Goal: Task Accomplishment & Management: Complete application form

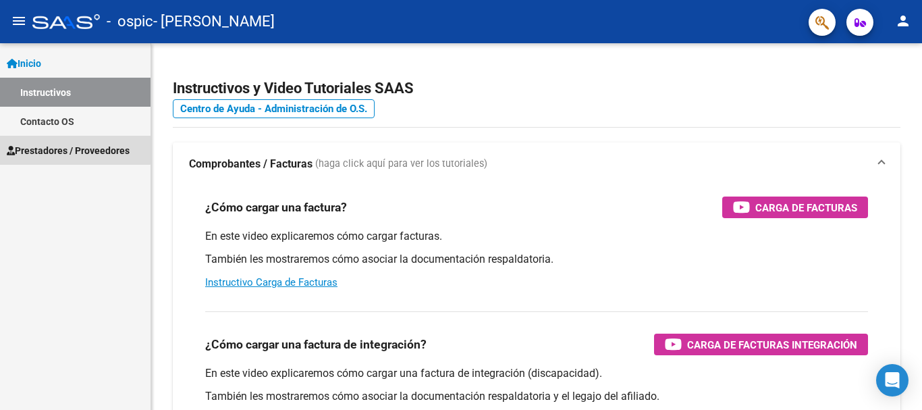
click at [58, 144] on span "Prestadores / Proveedores" at bounding box center [68, 150] width 123 height 15
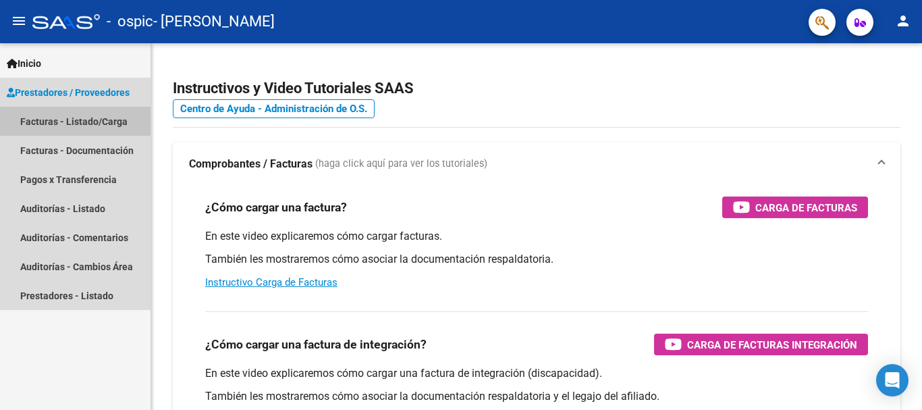
click at [72, 114] on link "Facturas - Listado/Carga" at bounding box center [75, 121] width 151 height 29
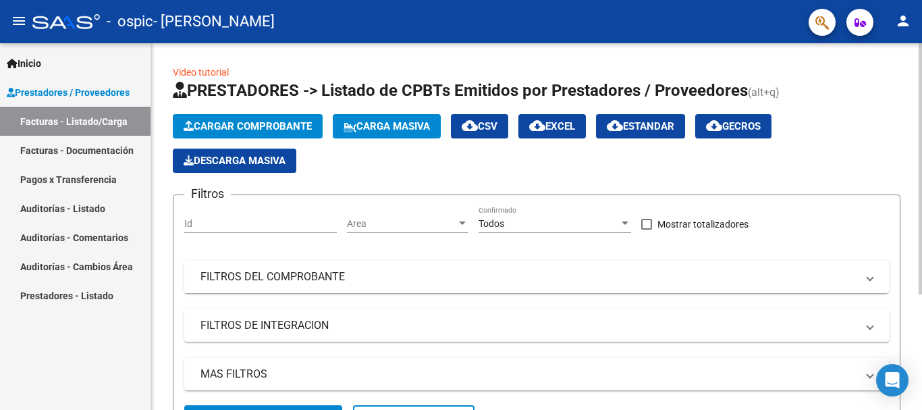
click at [224, 125] on span "Cargar Comprobante" at bounding box center [248, 126] width 128 height 12
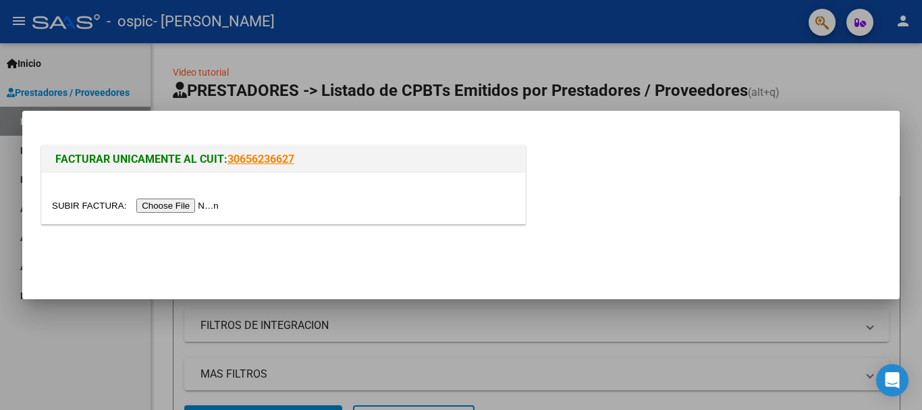
click at [173, 203] on input "file" at bounding box center [137, 205] width 171 height 14
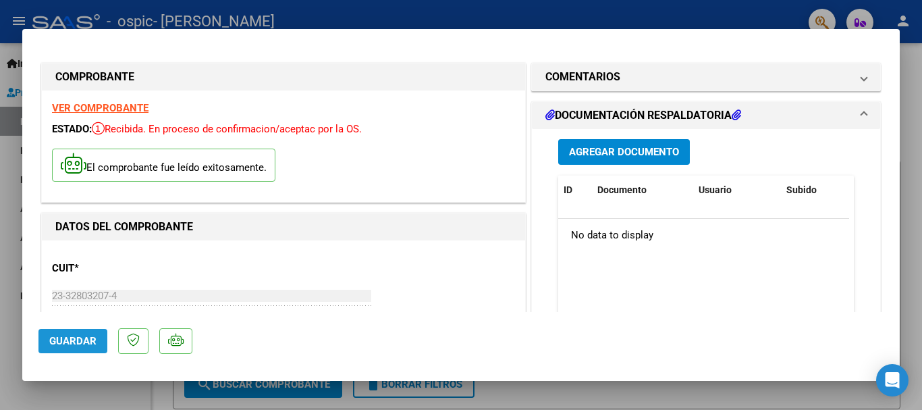
click at [63, 346] on span "Guardar" at bounding box center [72, 341] width 47 height 12
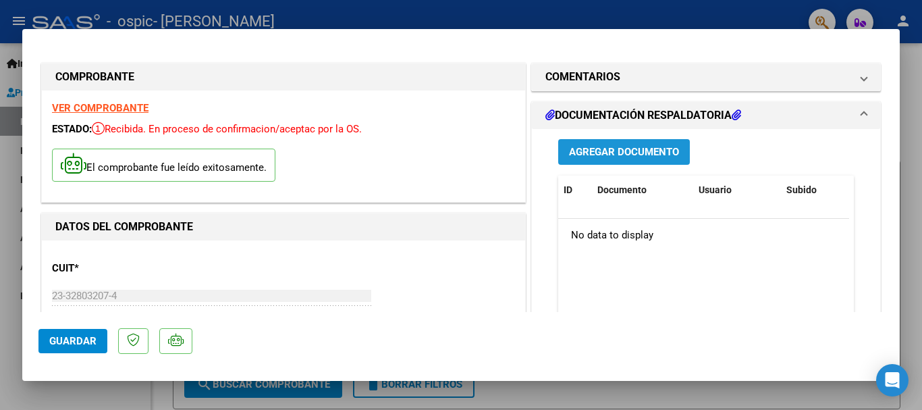
click at [612, 153] on span "Agregar Documento" at bounding box center [624, 152] width 110 height 12
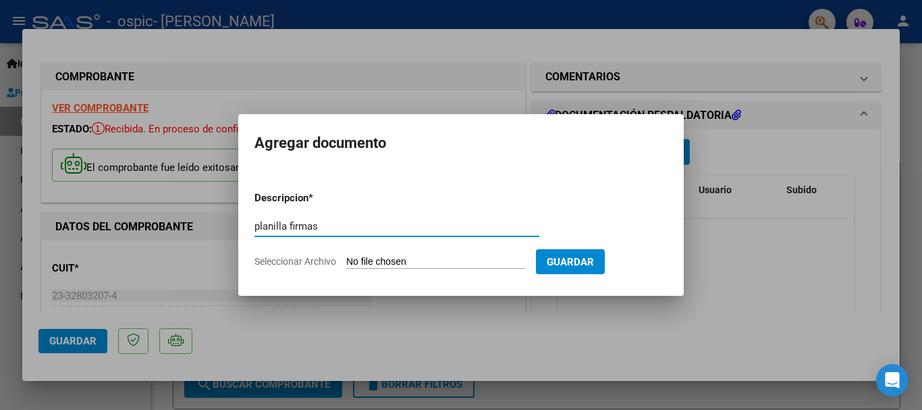
type input "planilla firmas"
click at [369, 263] on input "Seleccionar Archivo" at bounding box center [435, 262] width 179 height 13
type input "C:\fakepath\PLANILLA [DATE].pdf"
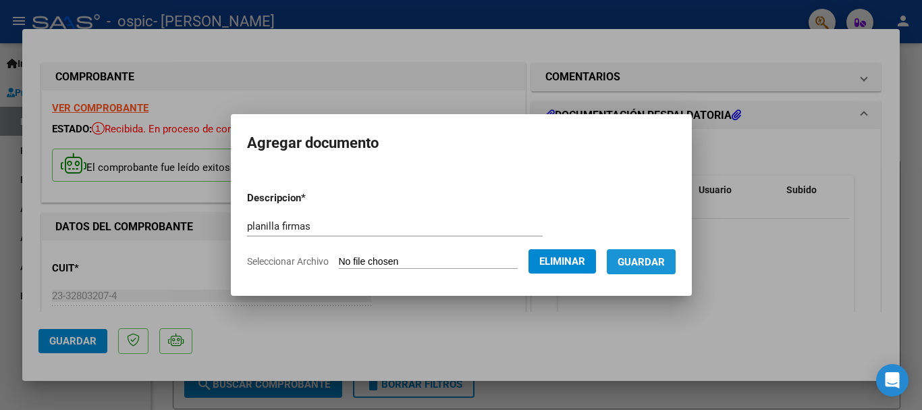
click at [654, 258] on span "Guardar" at bounding box center [641, 262] width 47 height 12
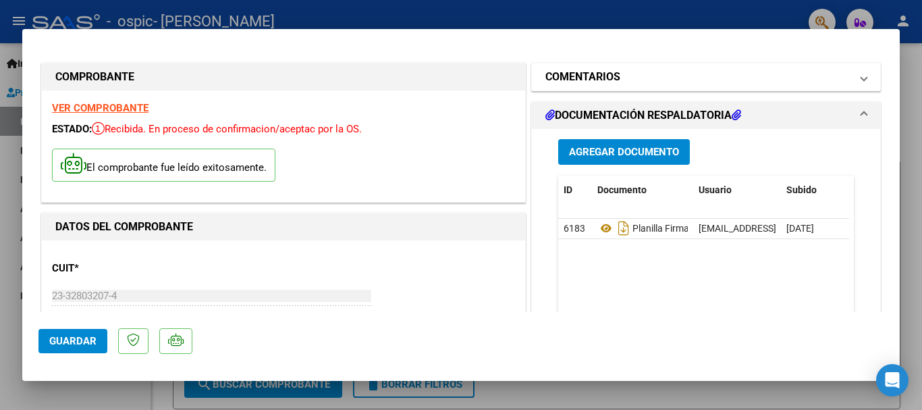
click at [572, 84] on h1 "COMENTARIOS" at bounding box center [582, 77] width 75 height 16
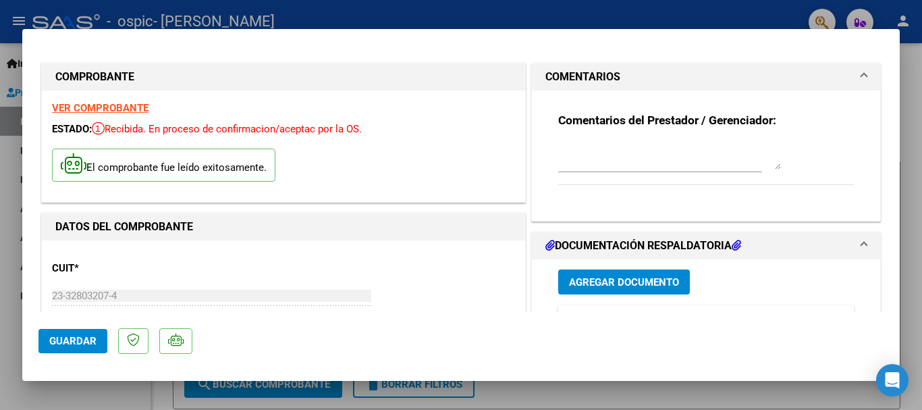
click at [889, 305] on mat-dialog-content "COMPROBANTE VER COMPROBANTE ESTADO: Recibida. En proceso de confirmacion/acepta…" at bounding box center [460, 178] width 877 height 267
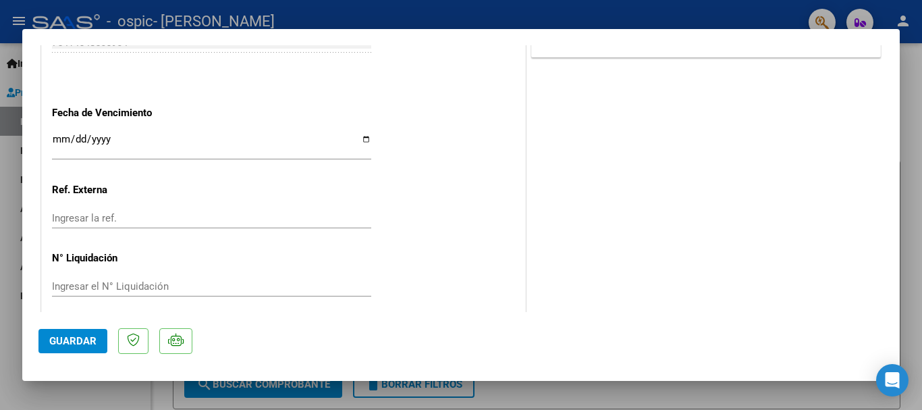
scroll to position [812, 0]
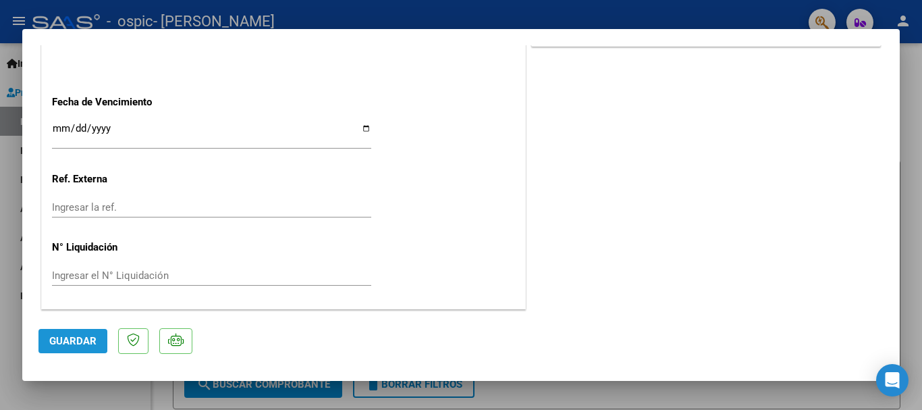
click at [59, 339] on span "Guardar" at bounding box center [72, 341] width 47 height 12
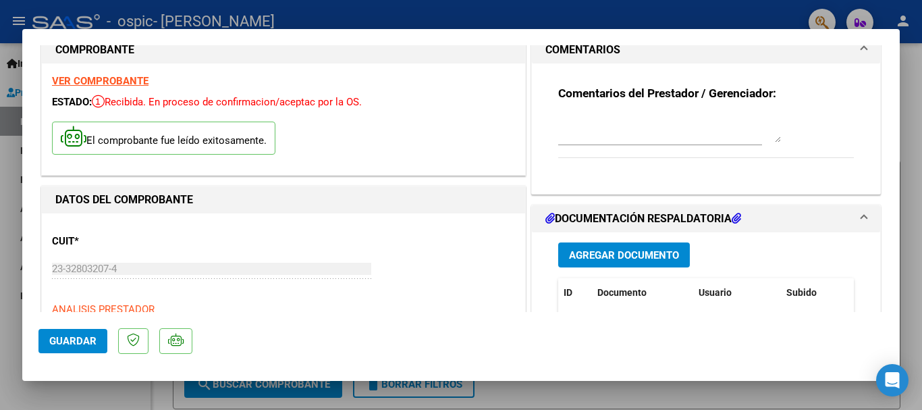
scroll to position [0, 0]
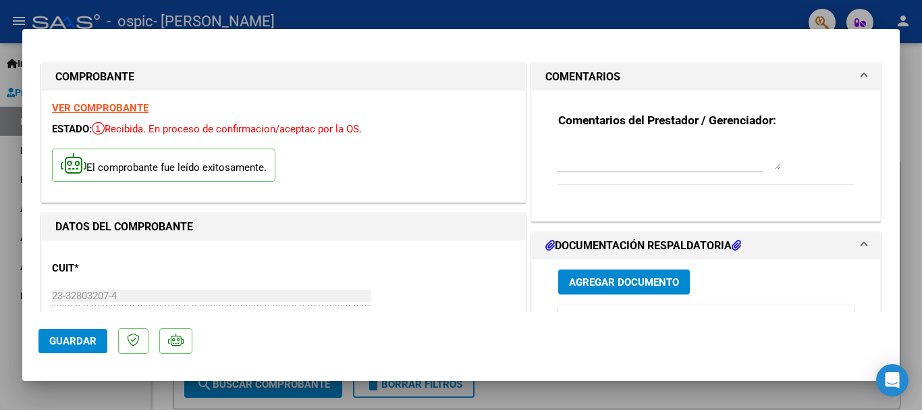
click at [907, 49] on div at bounding box center [461, 205] width 922 height 410
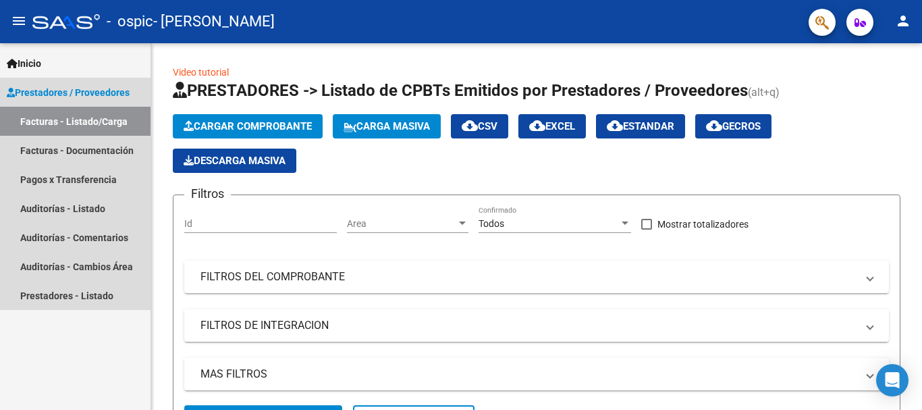
click at [99, 119] on link "Facturas - Listado/Carga" at bounding box center [75, 121] width 151 height 29
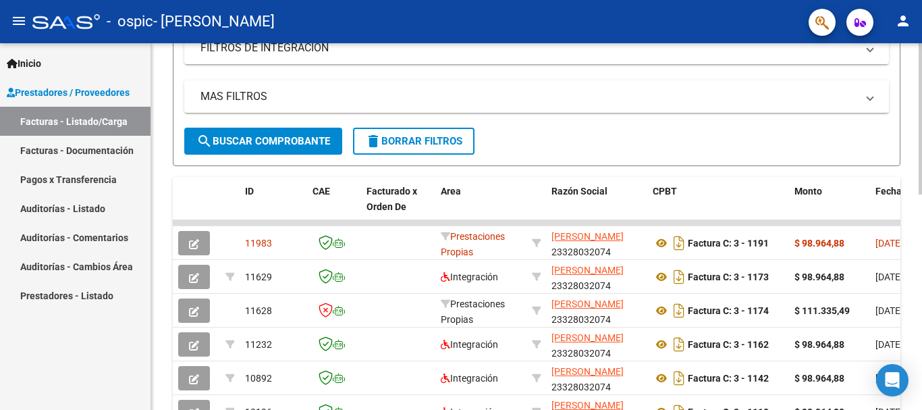
scroll to position [279, 0]
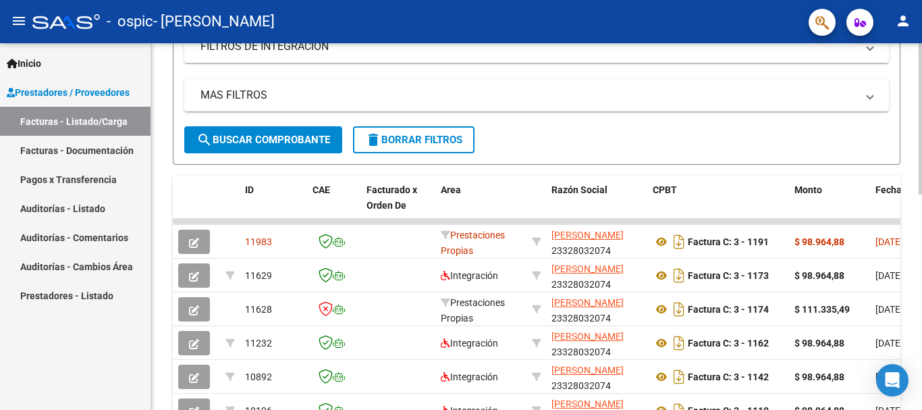
click at [911, 176] on div at bounding box center [920, 236] width 3 height 151
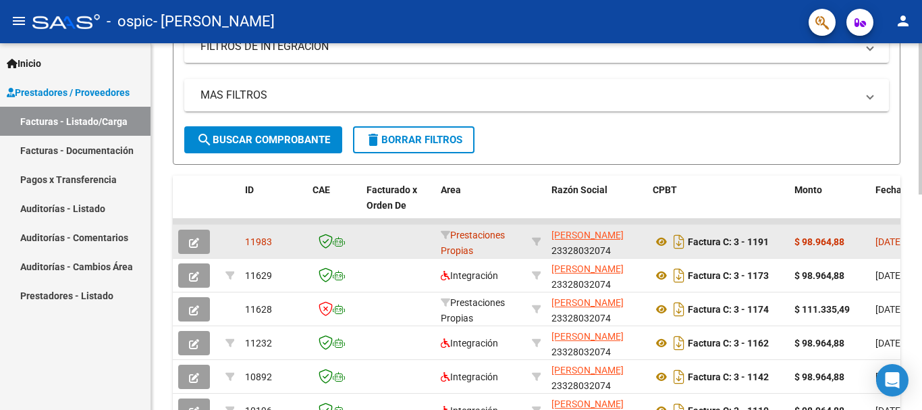
click at [591, 242] on app-link-go-to "[PERSON_NAME]" at bounding box center [587, 235] width 72 height 16
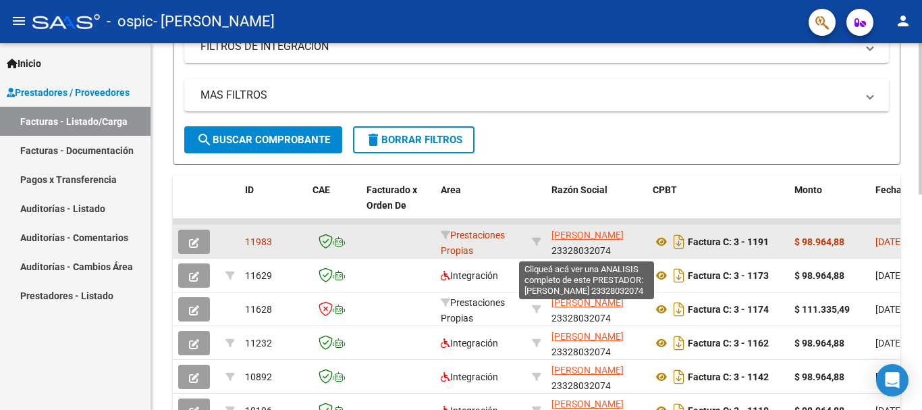
click at [576, 233] on span "[PERSON_NAME]" at bounding box center [587, 234] width 72 height 11
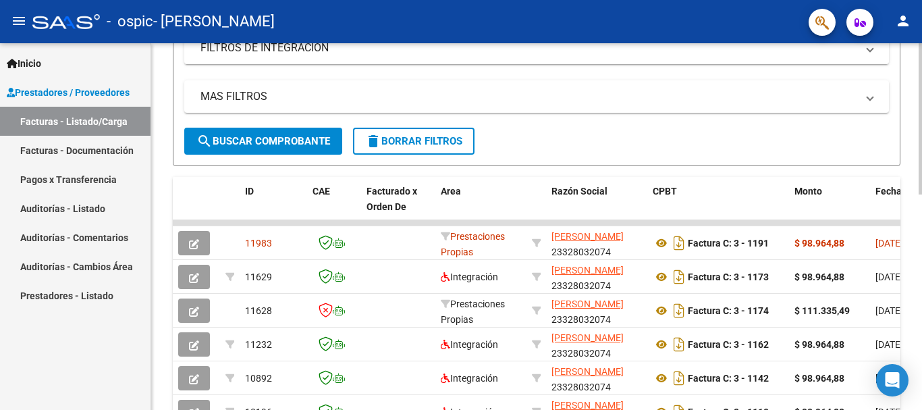
scroll to position [271, 0]
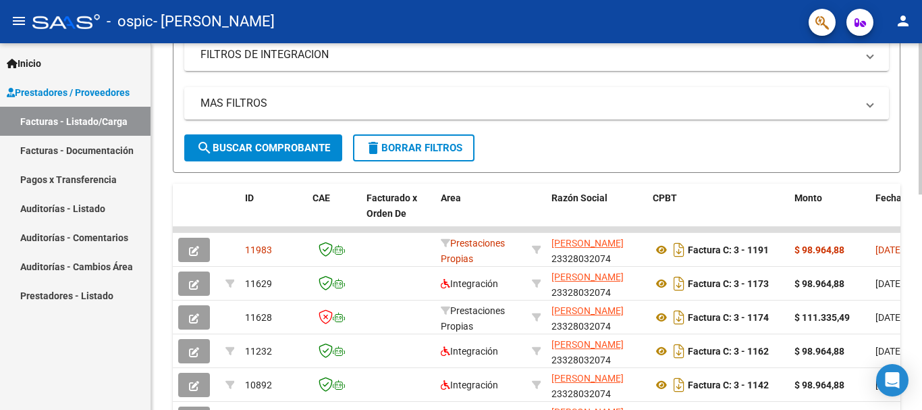
click at [906, 164] on div "Video tutorial PRESTADORES -> Listado de CPBTs Emitidos por Prestadores / Prove…" at bounding box center [538, 212] width 774 height 879
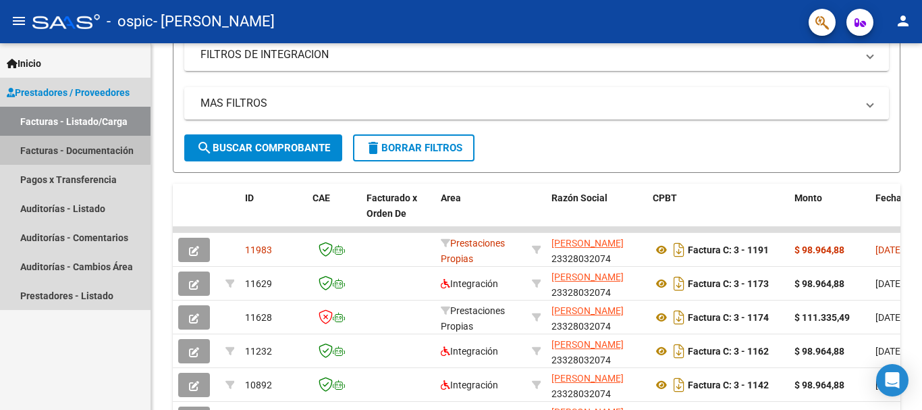
click at [65, 149] on link "Facturas - Documentación" at bounding box center [75, 150] width 151 height 29
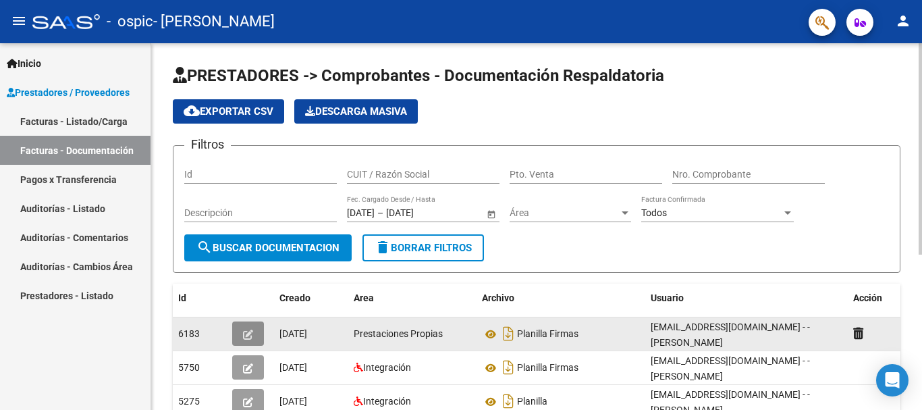
click at [244, 335] on icon "button" at bounding box center [248, 334] width 10 height 10
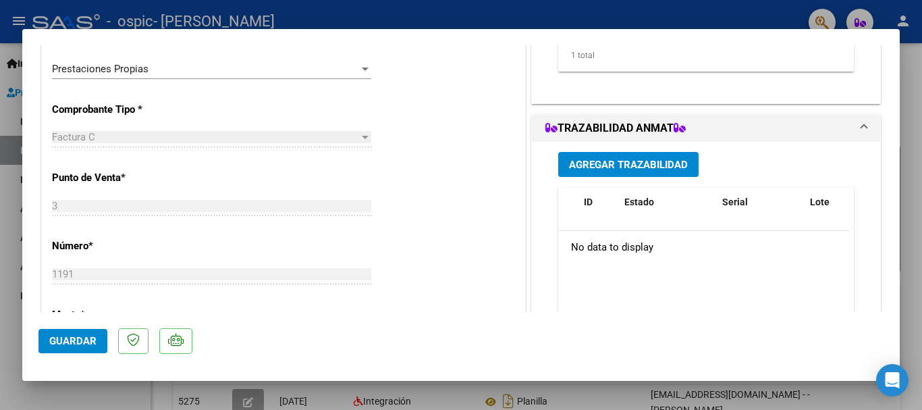
scroll to position [309, 0]
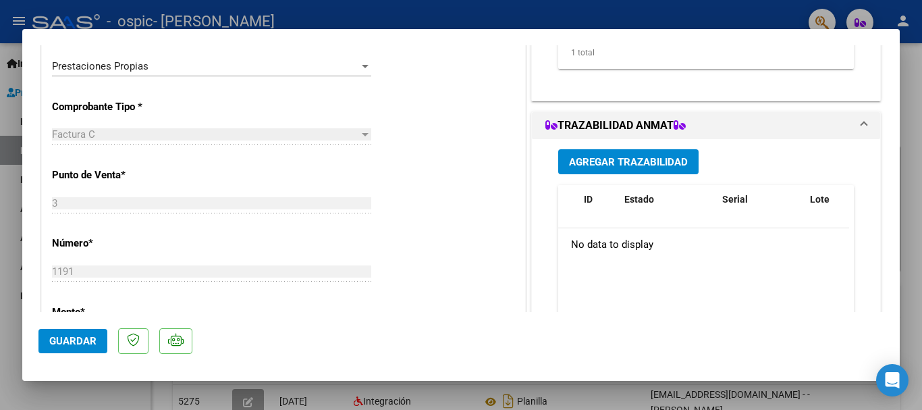
click at [638, 165] on span "Agregar Trazabilidad" at bounding box center [628, 162] width 119 height 12
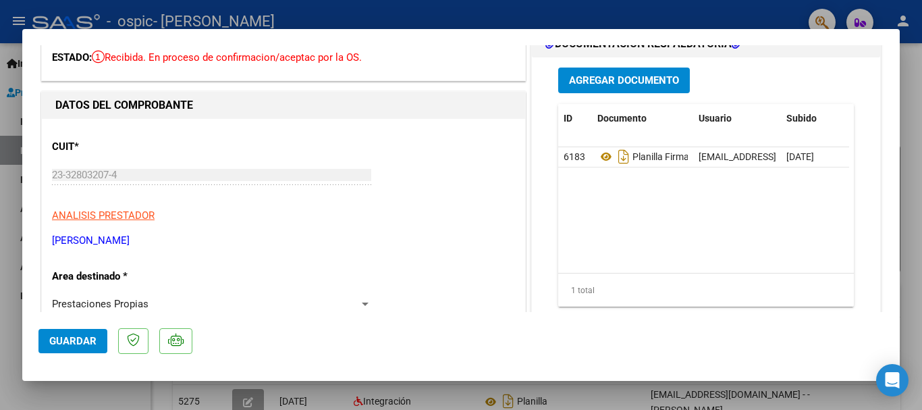
scroll to position [0, 0]
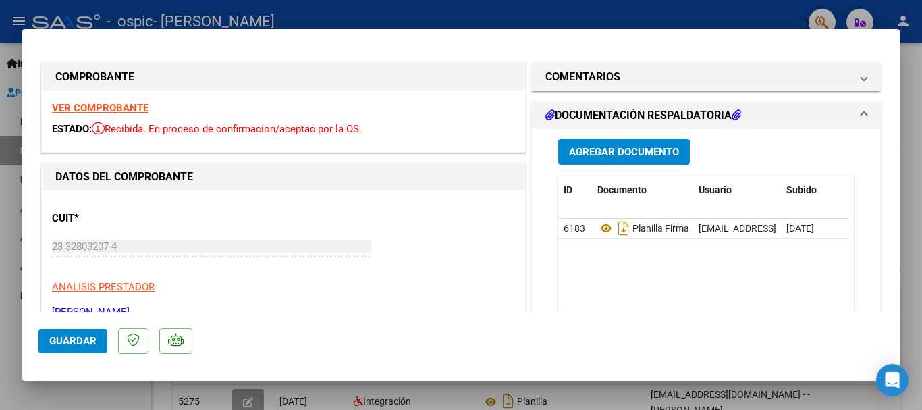
drag, startPoint x: 771, startPoint y: 38, endPoint x: 730, endPoint y: 44, distance: 42.2
click at [730, 44] on mat-dialog-container "COMPROBANTE VER COMPROBANTE ESTADO: Recibida. En proceso de confirmacion/acepta…" at bounding box center [460, 205] width 877 height 352
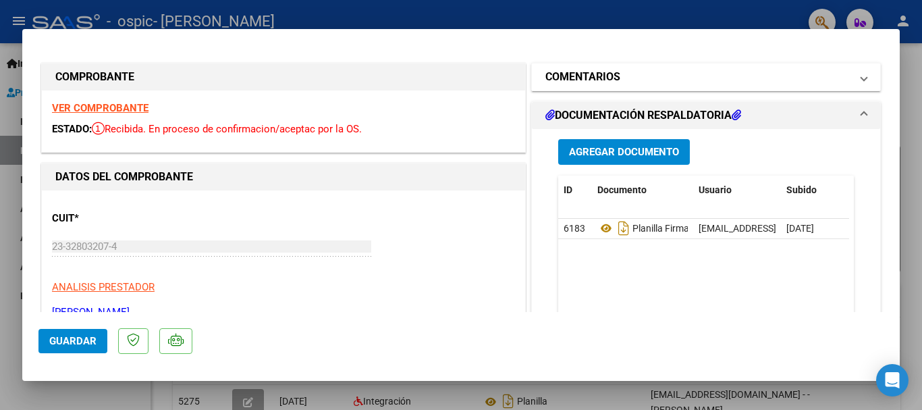
click at [562, 73] on h1 "COMENTARIOS" at bounding box center [582, 77] width 75 height 16
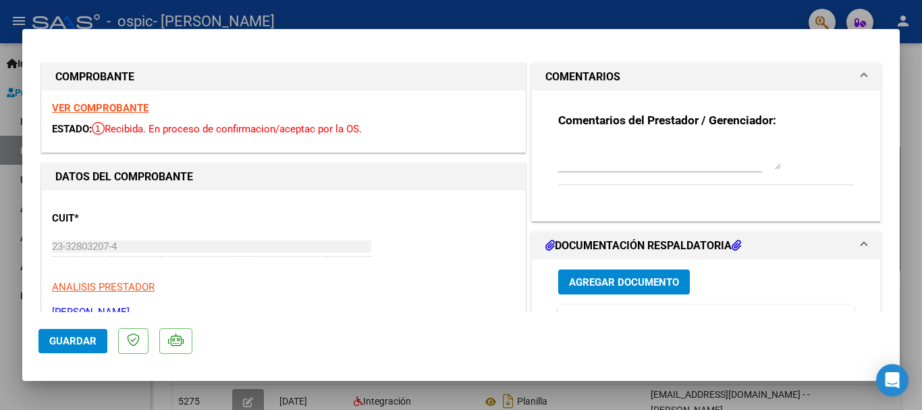
click at [589, 159] on textarea at bounding box center [669, 155] width 223 height 27
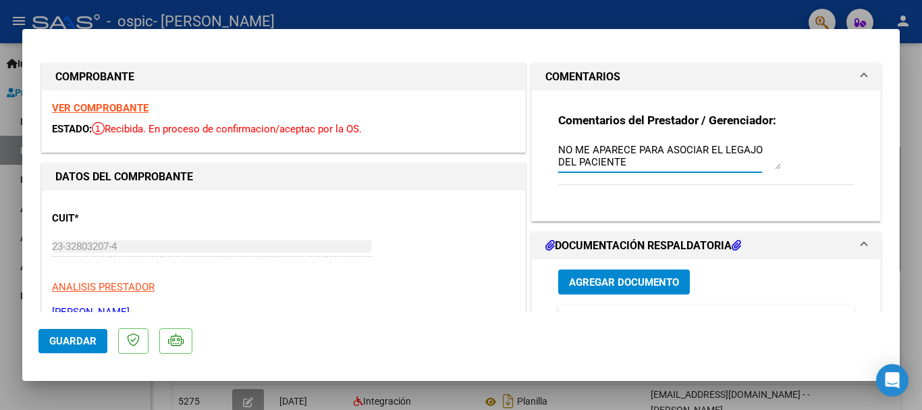
type textarea "NO ME APARECE PARA ASOCIAR EL LEGAJO DEL PACIENTE"
click at [597, 232] on mat-expansion-panel "DOCUMENTACIÓN RESPALDATORIA Agregar Documento ID Documento Usuario Subido Acció…" at bounding box center [706, 386] width 350 height 308
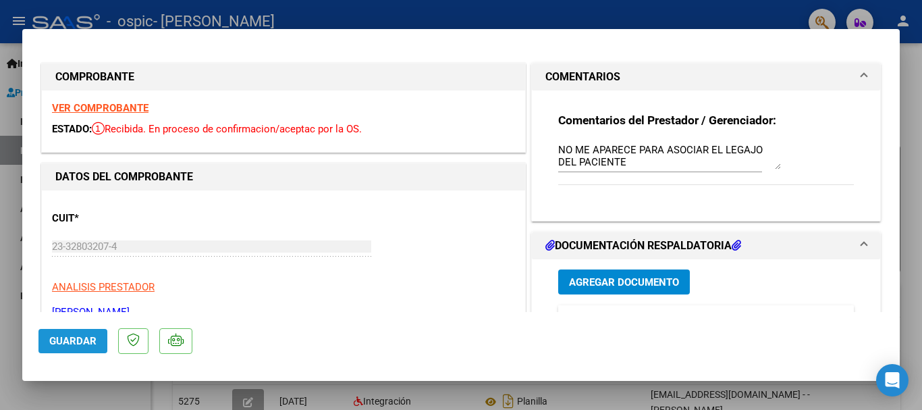
click at [61, 346] on span "Guardar" at bounding box center [72, 341] width 47 height 12
